Goal: Check status

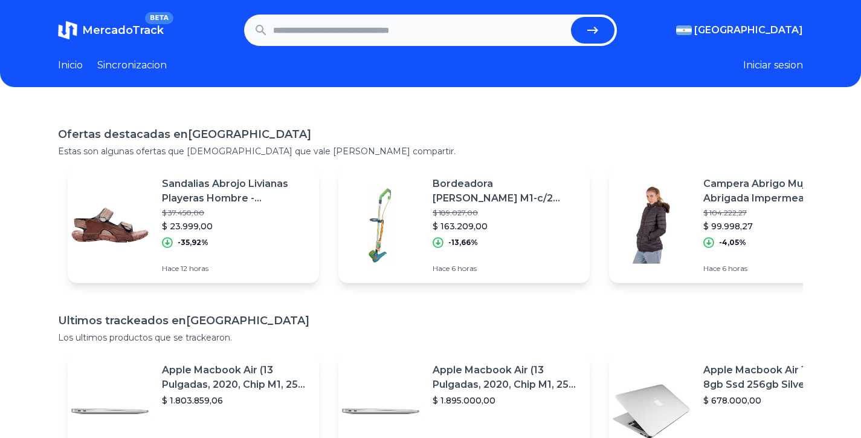
scroll to position [227, 0]
click at [135, 133] on h1 "Ofertas destacadas en [GEOGRAPHIC_DATA]" at bounding box center [430, 134] width 745 height 17
click at [138, 129] on h1 "Ofertas destacadas en [GEOGRAPHIC_DATA]" at bounding box center [430, 134] width 745 height 17
drag, startPoint x: 198, startPoint y: 149, endPoint x: 341, endPoint y: 152, distance: 143.3
click at [335, 152] on p "Estas son algunas ofertas que [DEMOGRAPHIC_DATA] que vale la pena compartir." at bounding box center [430, 151] width 745 height 12
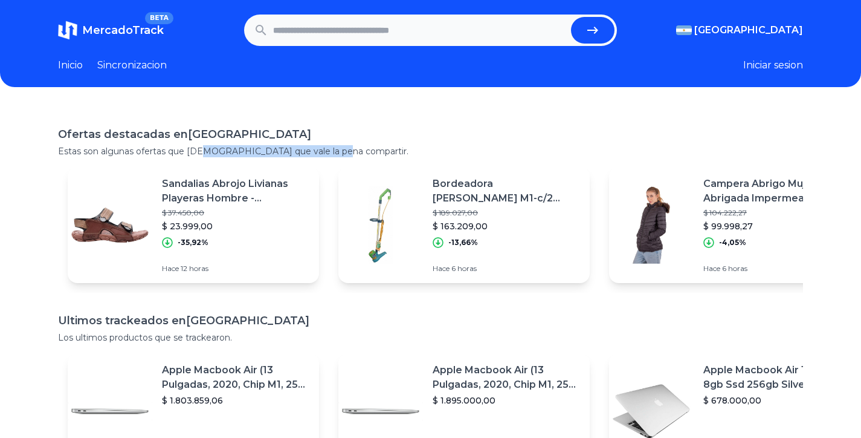
click at [74, 65] on link "Inicio" at bounding box center [70, 65] width 25 height 15
click at [78, 59] on link "Inicio" at bounding box center [70, 65] width 25 height 15
click at [141, 59] on link "Sincronizacion" at bounding box center [131, 65] width 69 height 15
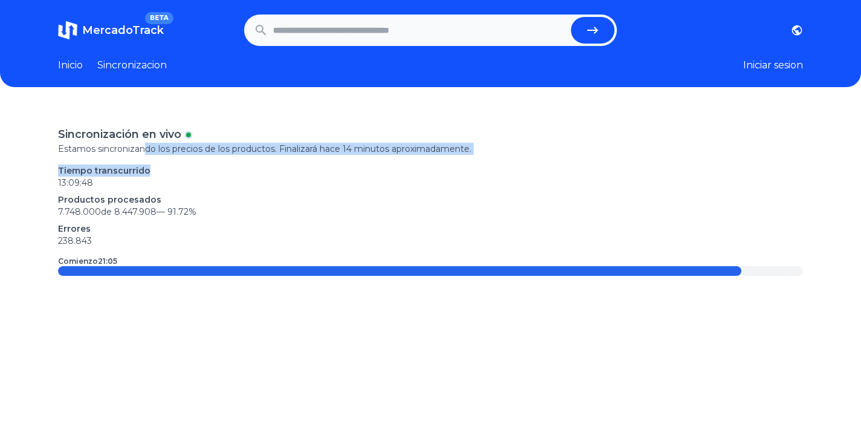
drag, startPoint x: 144, startPoint y: 147, endPoint x: 333, endPoint y: 161, distance: 189.7
click at [334, 161] on div "Sincronización en vivo Estamos sincronizando los precios de los productos. Fina…" at bounding box center [430, 201] width 745 height 150
click at [332, 162] on div "Sincronización en vivo Estamos sincronizando los precios de los productos. Fina…" at bounding box center [430, 201] width 745 height 150
click at [231, 169] on p "Tiempo transcurrido" at bounding box center [430, 170] width 745 height 12
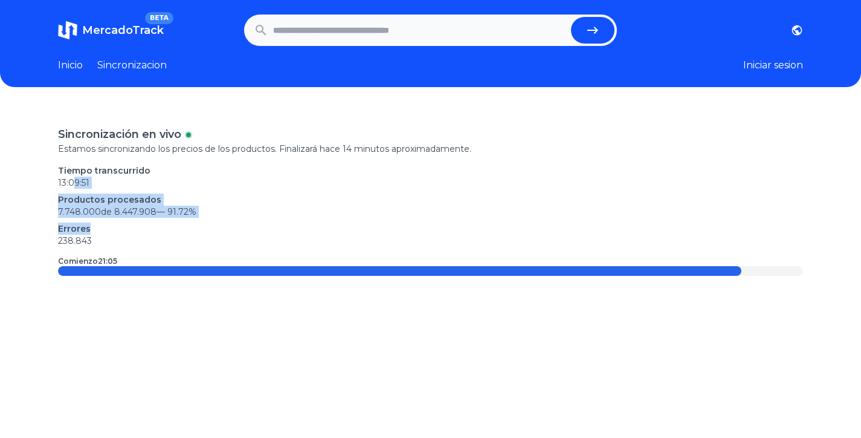
drag, startPoint x: 76, startPoint y: 184, endPoint x: 94, endPoint y: 218, distance: 38.4
click at [94, 218] on div "Tiempo transcurrido 13:09:51 Productos procesados 7.748.000 de 8.447.908 — 91.7…" at bounding box center [430, 205] width 745 height 82
drag, startPoint x: 75, startPoint y: 215, endPoint x: 146, endPoint y: 217, distance: 70.7
click at [146, 217] on p "7.748.000 de 8.447.908 — 91.72 %" at bounding box center [430, 211] width 745 height 12
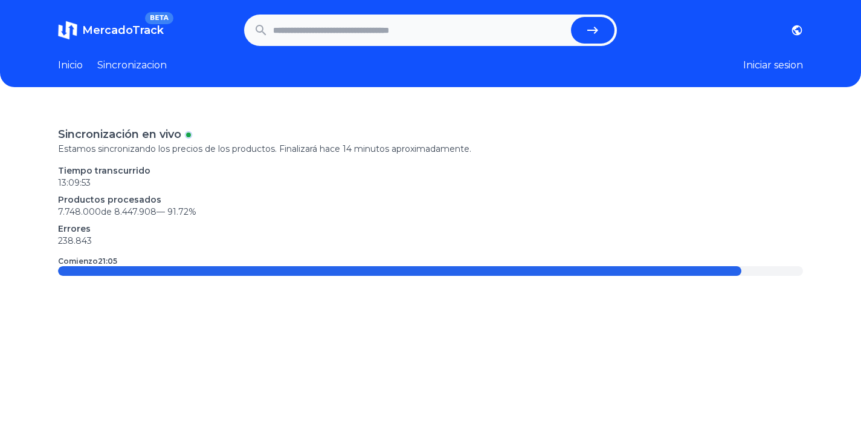
click at [149, 237] on p "238.843" at bounding box center [430, 240] width 745 height 12
drag, startPoint x: 61, startPoint y: 235, endPoint x: 110, endPoint y: 261, distance: 55.4
click at [95, 253] on div "Sincronización en vivo Estamos sincronizando los precios de los productos. Fina…" at bounding box center [430, 201] width 745 height 150
click at [111, 262] on time "21:05" at bounding box center [107, 260] width 19 height 9
